Goal: Information Seeking & Learning: Learn about a topic

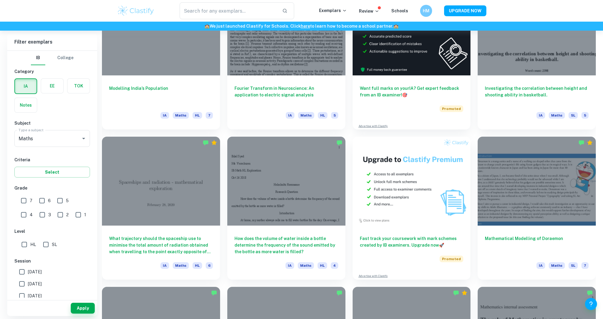
scroll to position [218, 0]
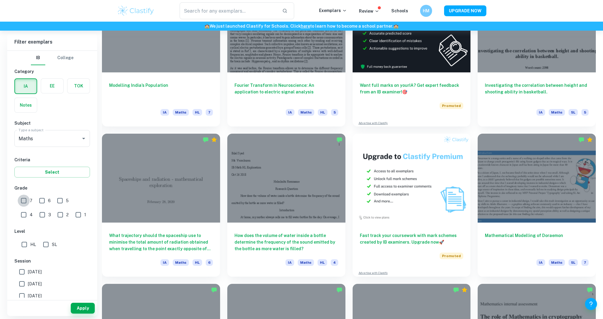
click at [26, 206] on input "7" at bounding box center [24, 200] width 12 height 12
checkbox input "true"
click at [23, 244] on input "HL" at bounding box center [24, 244] width 12 height 12
checkbox input "true"
click at [86, 307] on button "Apply" at bounding box center [83, 307] width 24 height 11
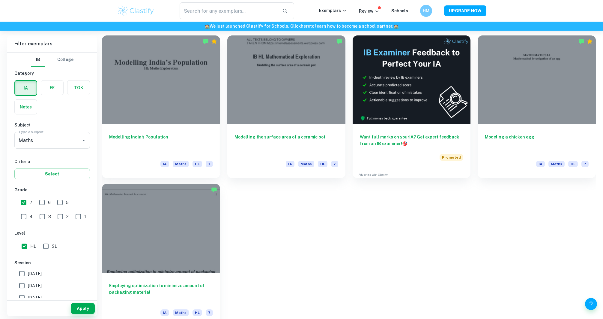
scroll to position [176, 0]
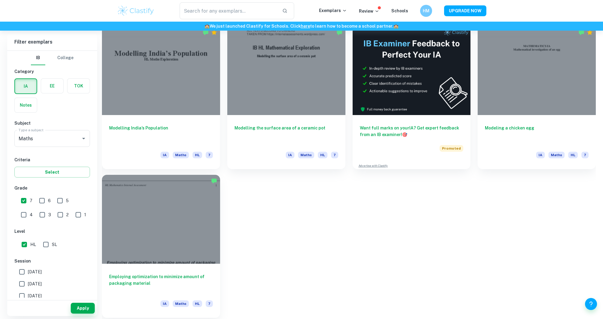
click at [182, 278] on h6 "Employing optimization to minimize amount of packaging material" at bounding box center [161, 283] width 104 height 20
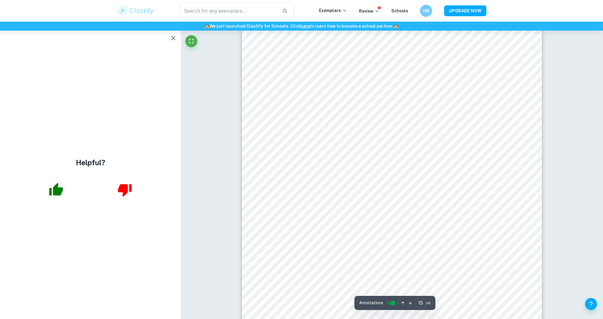
scroll to position [5935, 0]
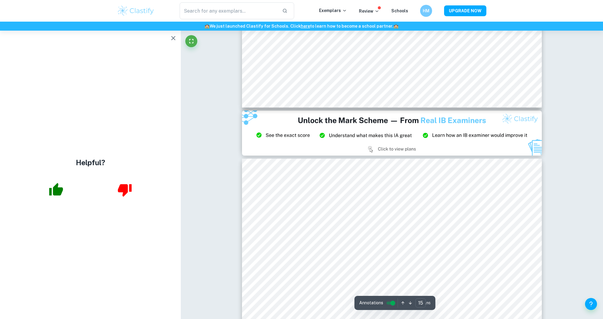
type input "14"
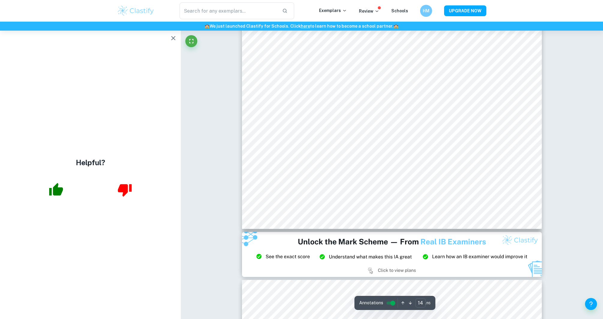
click at [172, 34] on button "button" at bounding box center [173, 38] width 12 height 12
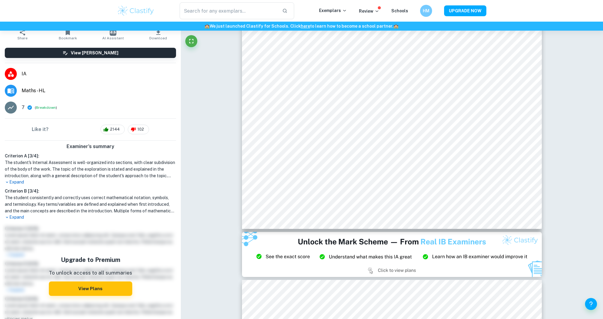
scroll to position [0, 0]
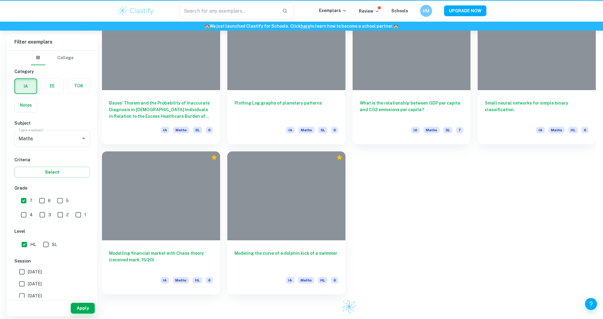
scroll to position [176, 0]
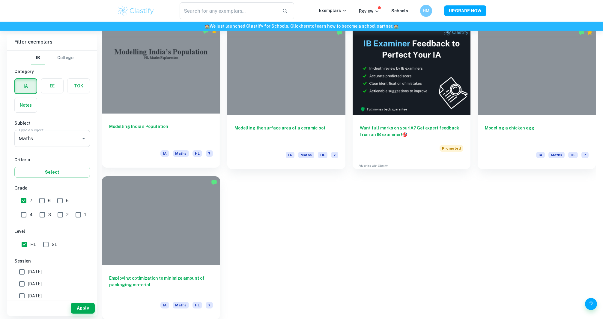
click at [133, 130] on h6 "Modelling India’s Population" at bounding box center [161, 133] width 104 height 20
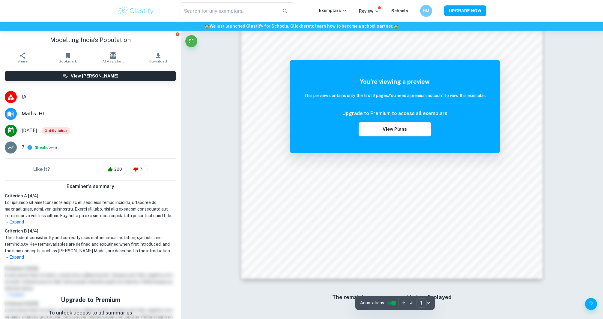
scroll to position [610, 0]
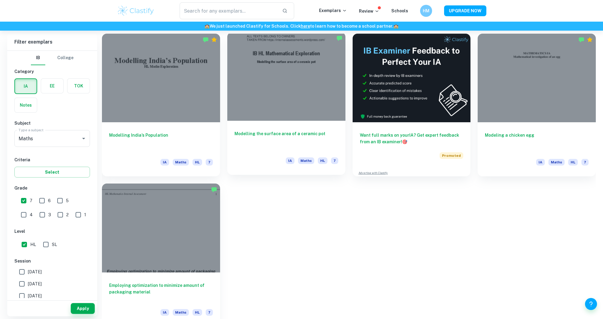
scroll to position [168, 0]
click at [281, 133] on h6 "Modelling the surface area of a ceramic pot" at bounding box center [287, 141] width 104 height 20
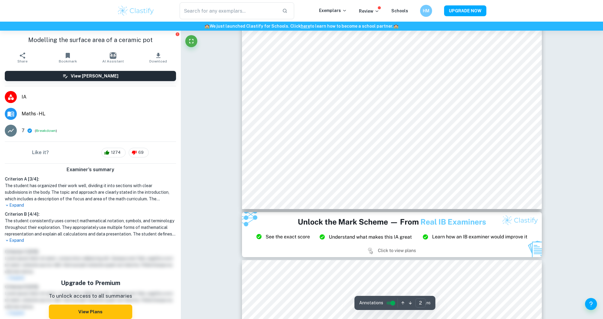
type input "3"
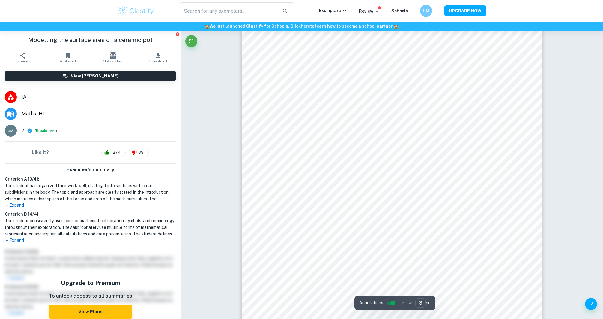
scroll to position [1075, 0]
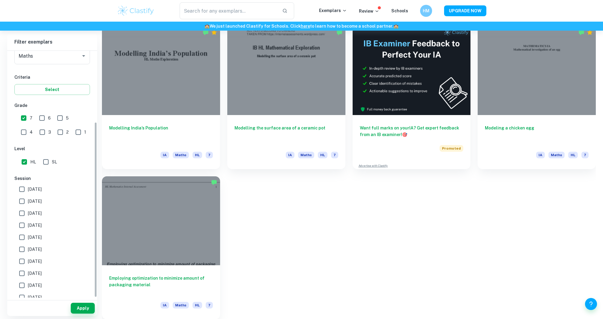
scroll to position [100, 0]
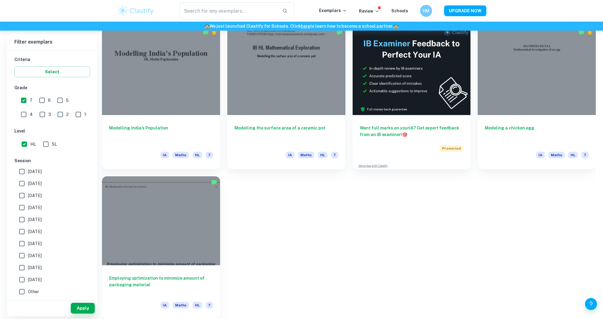
click at [44, 99] on input "6" at bounding box center [42, 100] width 12 height 12
checkbox input "true"
click at [88, 304] on button "Apply" at bounding box center [83, 307] width 24 height 11
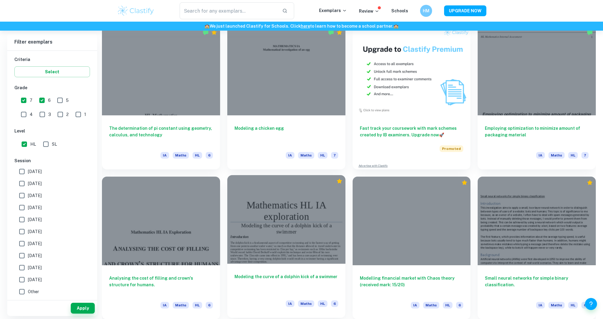
scroll to position [325, 0]
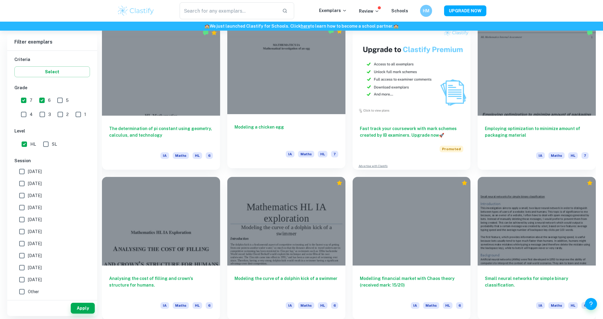
click at [239, 126] on h6 "Modeling a chicken egg" at bounding box center [287, 134] width 104 height 20
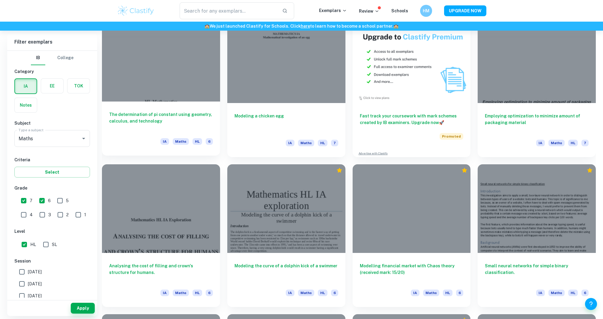
scroll to position [369, 0]
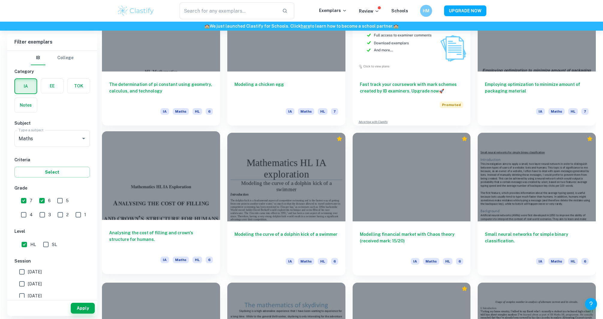
click at [181, 236] on h6 "Analysing the cost of filling and crown's structure for humans." at bounding box center [161, 239] width 104 height 20
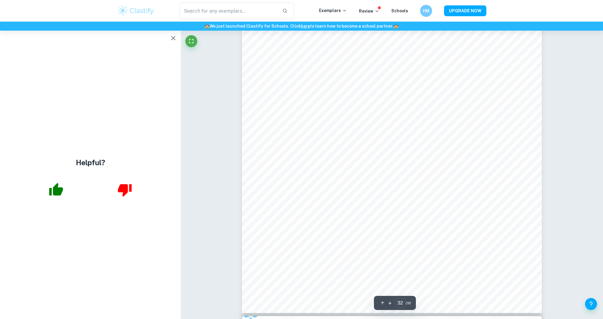
scroll to position [12575, 0]
type input "31"
